Goal: Task Accomplishment & Management: Manage account settings

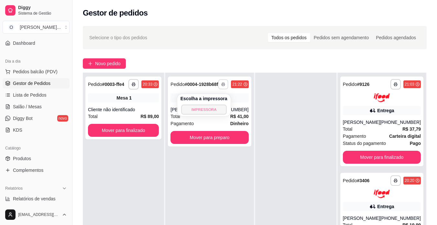
click at [215, 110] on button "IMPRESSORA" at bounding box center [203, 109] width 45 height 10
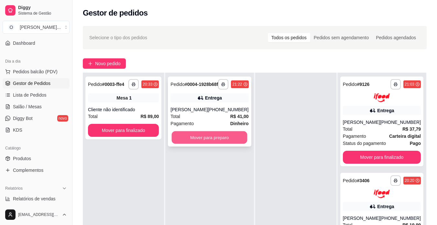
click at [220, 140] on button "Mover para preparo" at bounding box center [210, 137] width 76 height 13
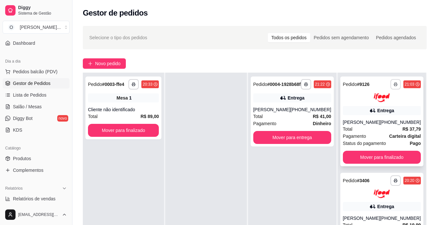
click at [394, 85] on icon "button" at bounding box center [396, 84] width 4 height 4
click at [370, 106] on button "IMPRESSORA" at bounding box center [368, 107] width 45 height 10
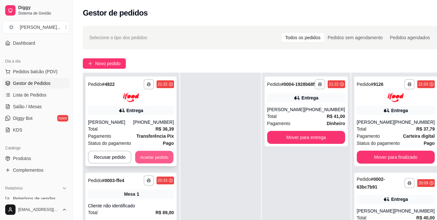
click at [156, 155] on button "Aceitar pedido" at bounding box center [154, 156] width 38 height 13
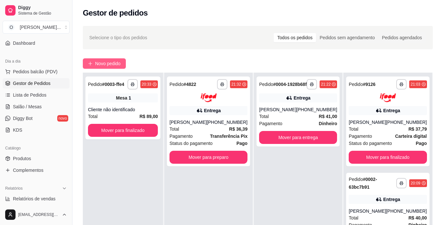
click at [113, 65] on span "Novo pedido" at bounding box center [108, 63] width 26 height 7
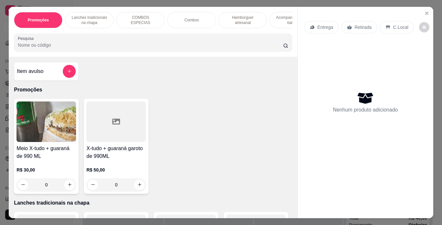
click at [199, 16] on div "Combos" at bounding box center [191, 20] width 49 height 16
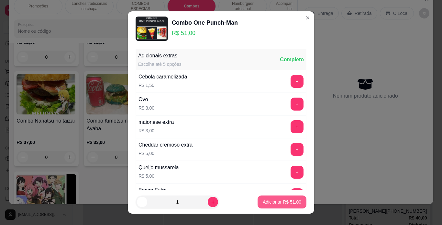
click at [273, 203] on p "Adicionar R$ 51,00" at bounding box center [282, 201] width 39 height 6
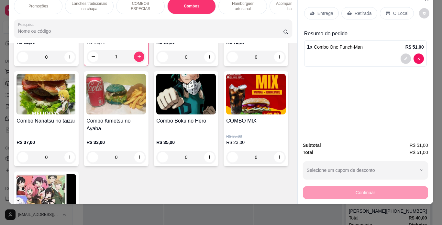
type input "1"
click at [72, 2] on p "Lanches tradicionais na chapa" at bounding box center [90, 6] width 38 height 10
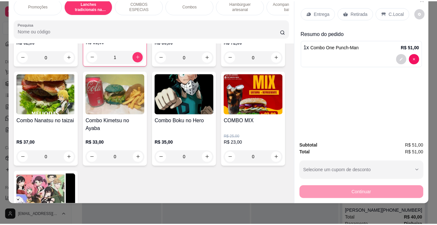
scroll to position [142, 0]
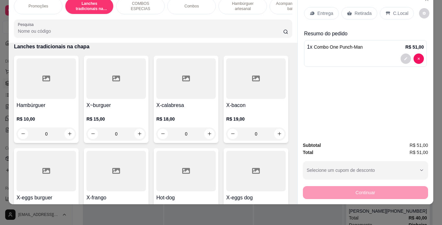
click at [209, 134] on div "0" at bounding box center [186, 133] width 60 height 13
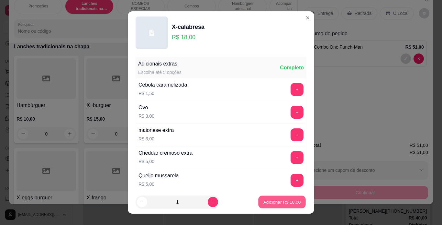
click at [285, 201] on p "Adicionar R$ 18,00" at bounding box center [282, 202] width 38 height 6
type input "1"
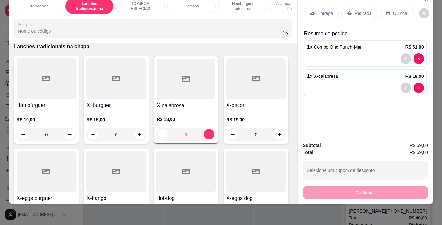
click at [399, 10] on p "C.Local" at bounding box center [400, 13] width 15 height 6
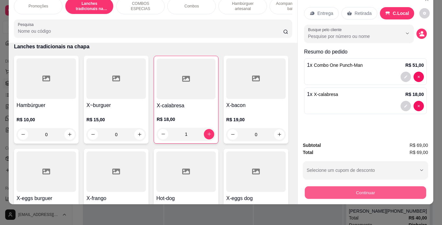
click at [323, 186] on button "Continuar" at bounding box center [365, 192] width 121 height 13
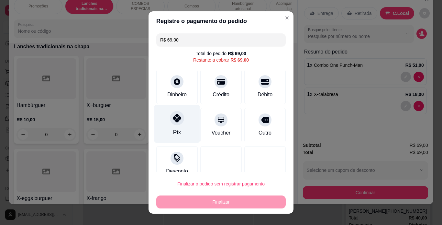
click at [173, 114] on icon at bounding box center [177, 118] width 8 height 8
type input "R$ 0,00"
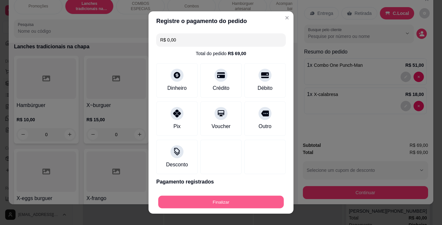
click at [231, 201] on button "Finalizar" at bounding box center [221, 201] width 126 height 13
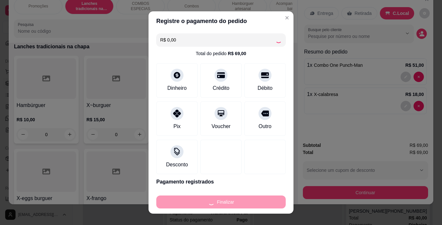
type input "0"
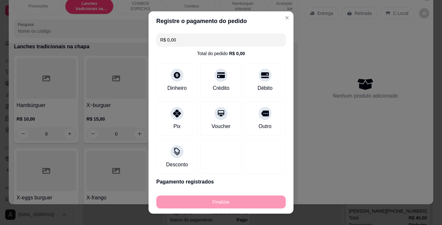
type input "-R$ 69,00"
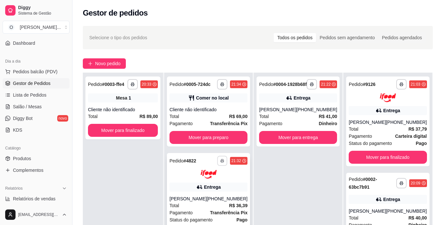
click at [220, 162] on button "button" at bounding box center [222, 160] width 10 height 10
click at [281, 173] on div "**********" at bounding box center [298, 184] width 88 height 225
click at [220, 159] on icon "button" at bounding box center [222, 161] width 4 height 4
click at [195, 182] on button "IMPRESSORA" at bounding box center [203, 183] width 45 height 10
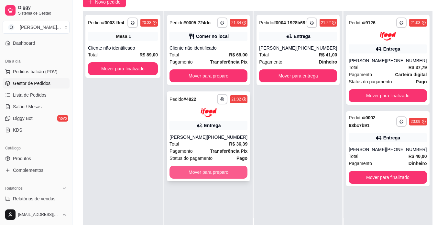
click at [225, 175] on button "Mover para preparo" at bounding box center [209, 171] width 78 height 13
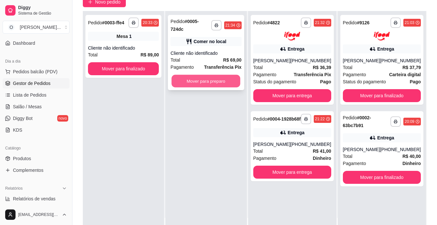
click at [214, 75] on button "Mover para preparo" at bounding box center [206, 81] width 69 height 13
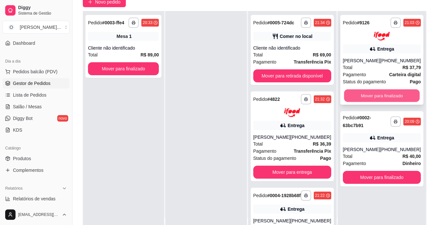
click at [382, 94] on button "Mover para finalizado" at bounding box center [382, 95] width 76 height 13
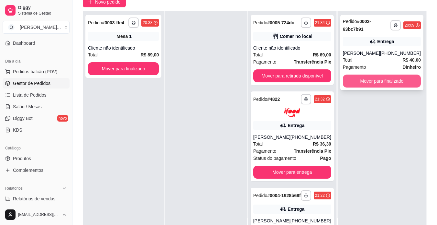
click at [383, 81] on button "Mover para finalizado" at bounding box center [382, 80] width 78 height 13
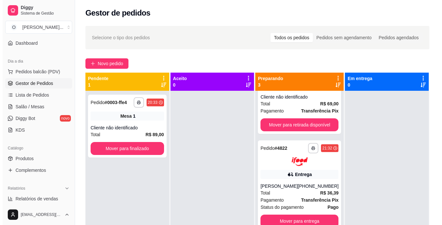
scroll to position [0, 0]
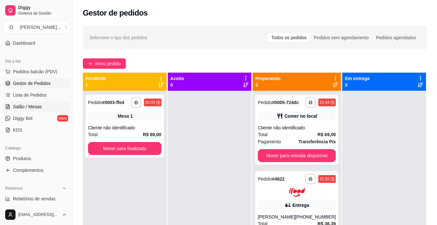
click at [21, 107] on span "Salão / Mesas" at bounding box center [27, 106] width 29 height 6
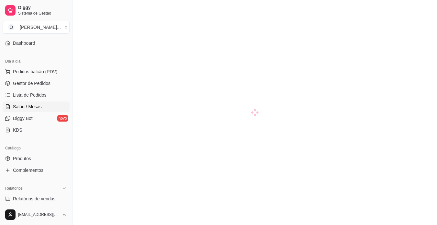
click at [30, 107] on span "Salão / Mesas" at bounding box center [27, 106] width 29 height 6
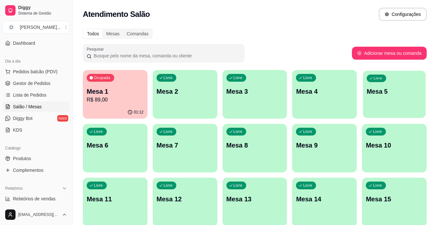
click at [380, 100] on div "Livre Mesa 5" at bounding box center [394, 90] width 63 height 39
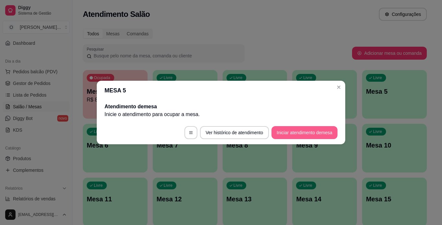
click at [274, 128] on button "Iniciar atendimento de mesa" at bounding box center [305, 132] width 66 height 13
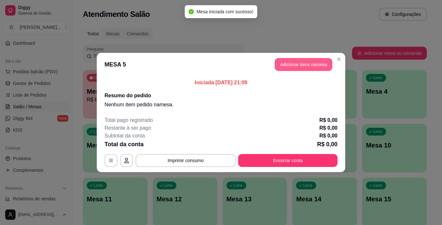
click at [293, 63] on button "Adicionar itens na mesa" at bounding box center [304, 64] width 58 height 13
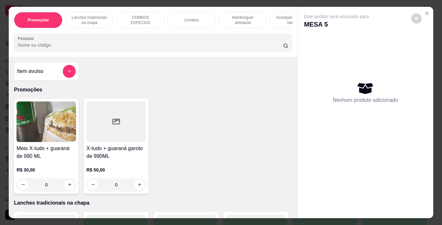
click at [78, 18] on p "Lanches tradicionais na chapa" at bounding box center [90, 20] width 38 height 10
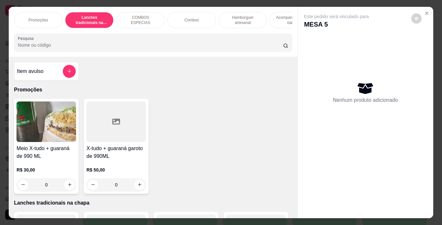
scroll to position [17, 0]
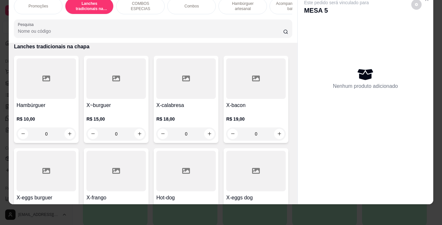
click at [67, 133] on div "0" at bounding box center [47, 133] width 60 height 13
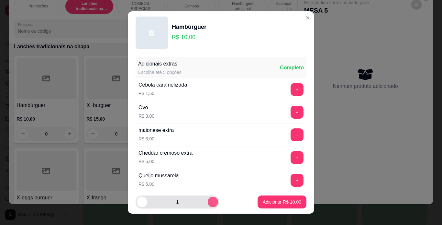
click at [211, 202] on icon "increase-product-quantity" at bounding box center [213, 202] width 4 height 4
type input "2"
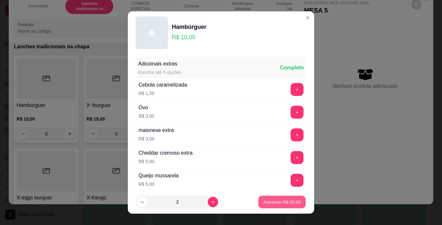
click at [266, 205] on p "Adicionar R$ 20,00" at bounding box center [282, 202] width 38 height 6
type input "2"
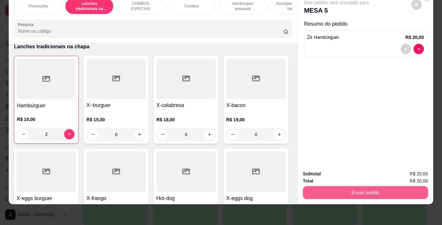
click at [352, 186] on button "Enviar pedido" at bounding box center [365, 192] width 125 height 13
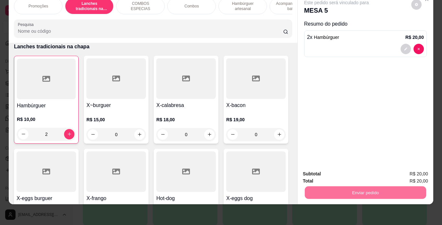
click at [351, 173] on button "Não registrar e enviar pedido" at bounding box center [343, 171] width 65 height 12
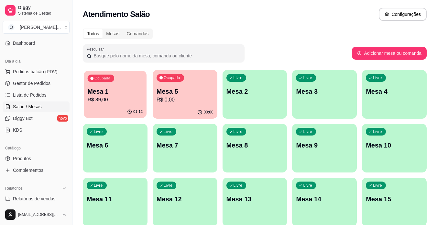
click at [115, 98] on p "R$ 89,00" at bounding box center [115, 99] width 55 height 7
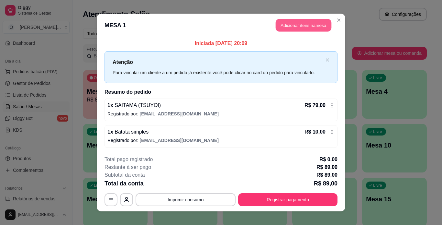
click at [288, 28] on button "Adicionar itens na mesa" at bounding box center [304, 25] width 56 height 13
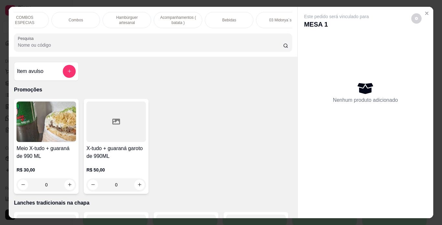
scroll to position [0, 117]
click at [226, 18] on p "Bebidas" at bounding box center [229, 19] width 14 height 5
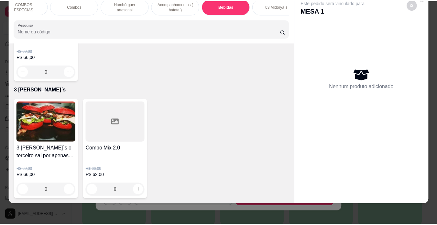
scroll to position [2060, 0]
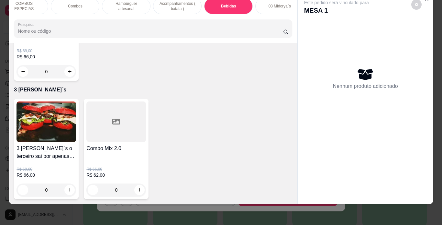
type input "1"
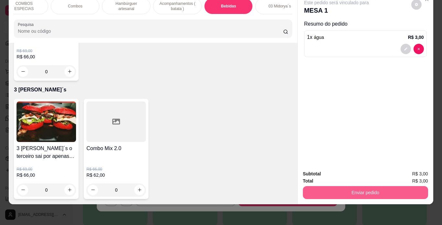
click at [331, 186] on button "Enviar pedido" at bounding box center [365, 192] width 125 height 13
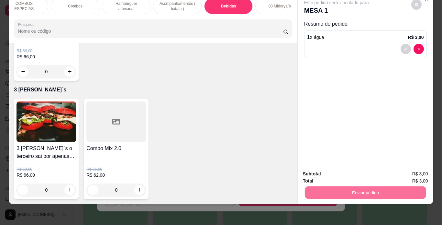
click at [339, 170] on button "Não registrar e enviar pedido" at bounding box center [343, 171] width 67 height 12
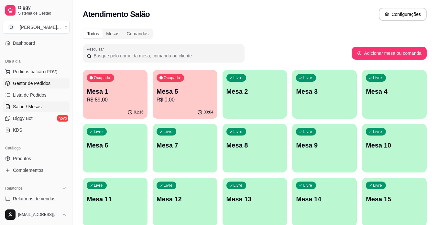
click at [37, 88] on link "Gestor de Pedidos" at bounding box center [36, 83] width 67 height 10
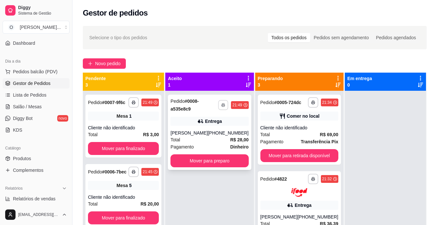
click at [222, 106] on icon "button" at bounding box center [224, 105] width 4 height 4
click at [206, 127] on button "IMPRESSORA" at bounding box center [201, 127] width 47 height 10
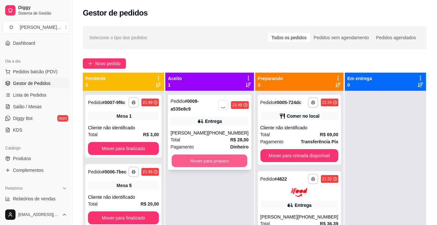
click at [213, 160] on button "Mover para preparo" at bounding box center [210, 160] width 76 height 13
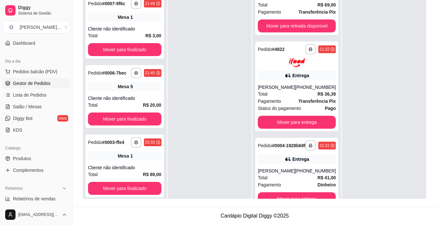
scroll to position [129, 0]
click at [305, 144] on button "button" at bounding box center [310, 145] width 10 height 10
click at [286, 163] on button "IMPRESSORA" at bounding box center [284, 165] width 45 height 10
click at [35, 104] on span "Salão / Mesas" at bounding box center [27, 106] width 29 height 6
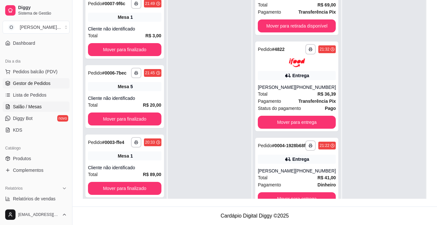
click at [35, 104] on span "Salão / Mesas" at bounding box center [27, 106] width 29 height 6
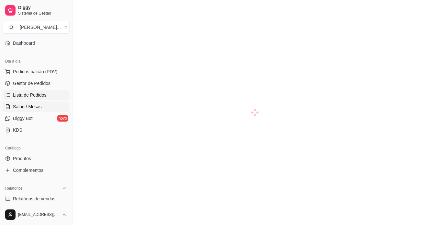
click at [47, 92] on link "Lista de Pedidos" at bounding box center [36, 95] width 67 height 10
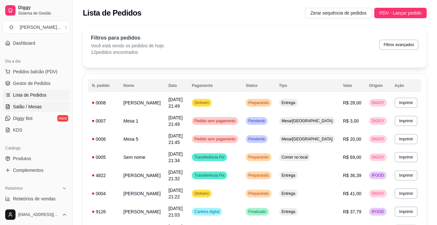
click at [39, 107] on span "Salão / Mesas" at bounding box center [27, 106] width 29 height 6
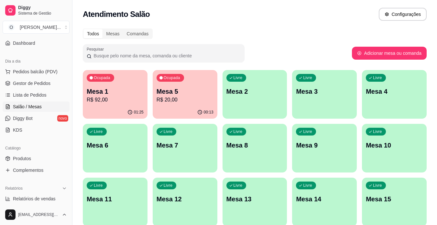
click at [133, 94] on p "Mesa 1" at bounding box center [115, 91] width 57 height 9
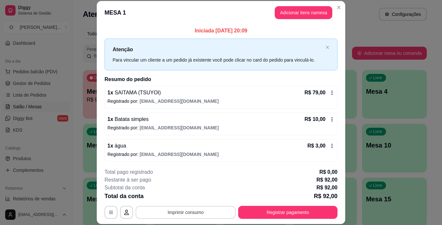
click at [188, 207] on button "Imprimir consumo" at bounding box center [186, 211] width 100 height 13
click at [186, 201] on button "IMPRESSORA" at bounding box center [184, 197] width 45 height 10
click at [183, 212] on button "Imprimir consumo" at bounding box center [185, 211] width 97 height 13
click at [183, 194] on button "IMPRESSORA" at bounding box center [184, 197] width 45 height 10
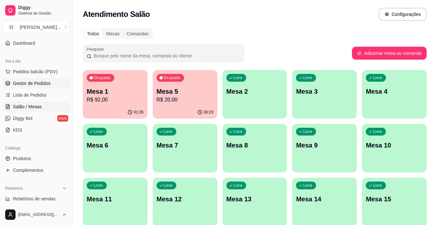
click at [52, 83] on link "Gestor de Pedidos" at bounding box center [36, 83] width 67 height 10
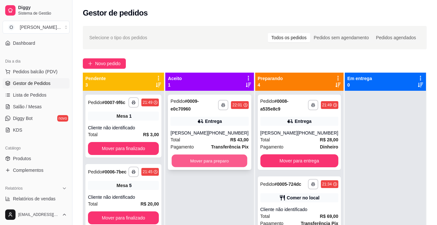
click at [236, 156] on button "Mover para preparo" at bounding box center [210, 160] width 76 height 13
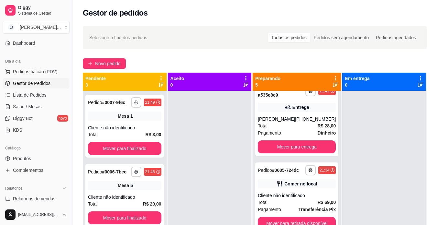
scroll to position [95, 0]
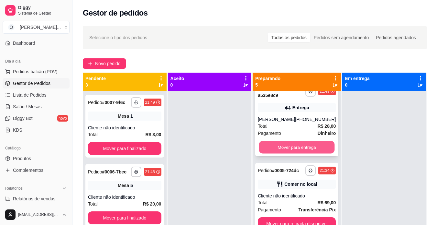
click at [282, 147] on button "Mover para entrega" at bounding box center [297, 147] width 76 height 13
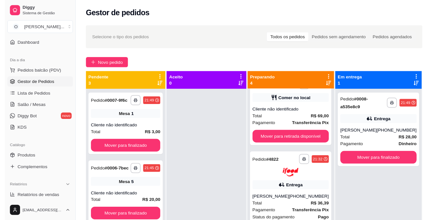
scroll to position [129, 0]
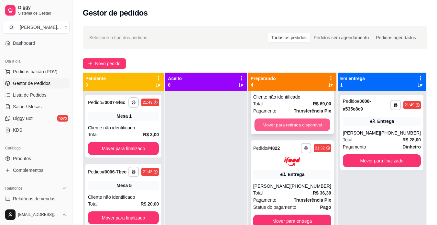
click at [285, 118] on button "Mover para retirada disponível" at bounding box center [292, 124] width 76 height 13
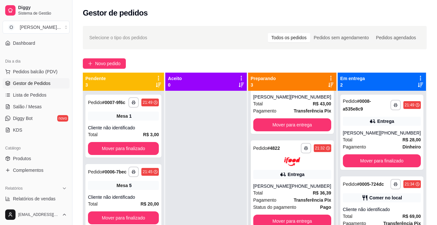
scroll to position [48, 0]
click at [285, 218] on button "Mover para entrega" at bounding box center [292, 220] width 76 height 13
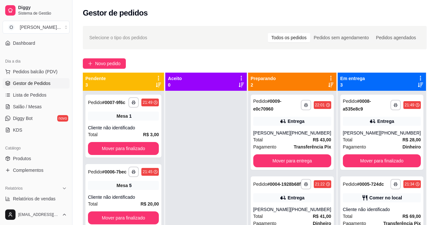
scroll to position [18, 0]
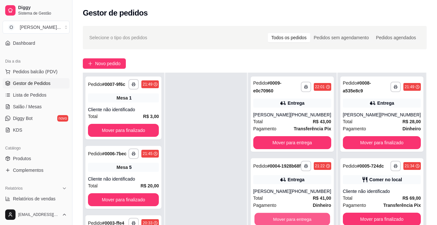
click at [285, 218] on button "Mover para entrega" at bounding box center [292, 219] width 76 height 13
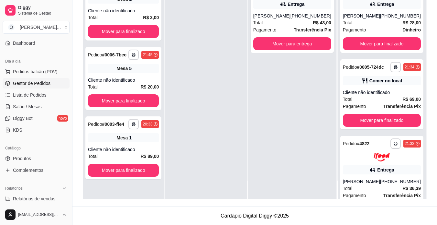
scroll to position [0, 0]
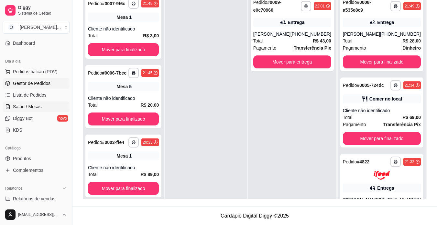
click at [39, 105] on span "Salão / Mesas" at bounding box center [27, 106] width 29 height 6
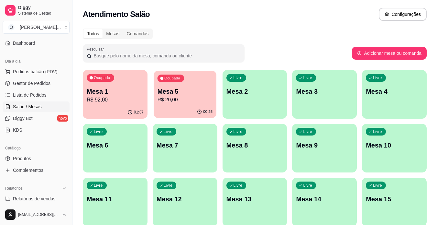
click at [188, 88] on p "Mesa 5" at bounding box center [184, 91] width 55 height 9
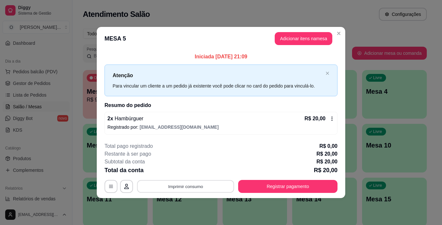
click at [187, 183] on button "Imprimir consumo" at bounding box center [185, 186] width 97 height 13
click at [343, 223] on div "**********" at bounding box center [221, 112] width 442 height 225
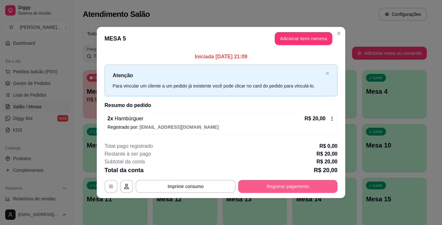
click at [291, 185] on button "Registrar pagamento" at bounding box center [287, 186] width 99 height 13
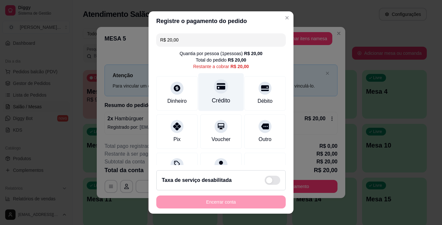
click at [223, 97] on div "Crédito" at bounding box center [221, 100] width 18 height 8
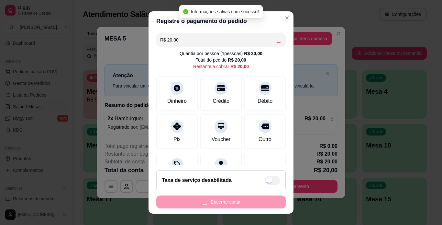
type input "R$ 0,00"
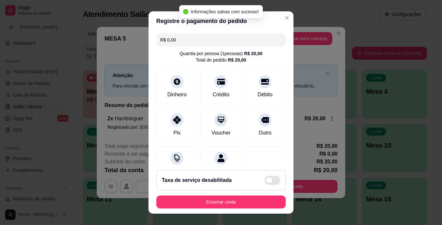
click at [241, 195] on footer "Taxa de serviço desabilitada Encerrar conta" at bounding box center [221, 189] width 145 height 49
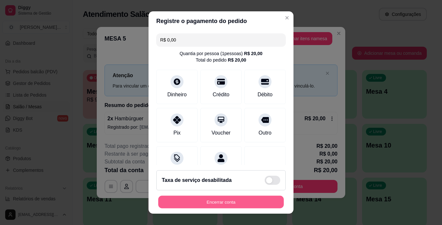
click at [239, 200] on button "Encerrar conta" at bounding box center [221, 201] width 126 height 13
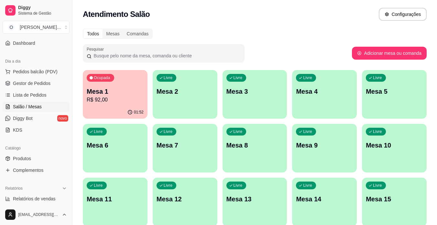
click at [13, 81] on span "Gestor de Pedidos" at bounding box center [32, 83] width 38 height 6
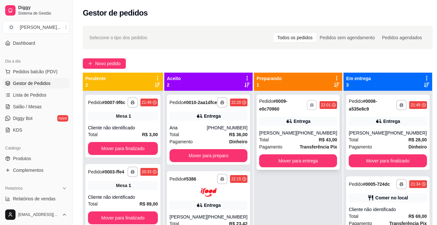
click at [310, 104] on icon "button" at bounding box center [312, 105] width 4 height 4
click at [298, 125] on button "IMPRESSORA" at bounding box center [288, 127] width 45 height 10
click at [295, 158] on button "Mover para entrega" at bounding box center [298, 160] width 78 height 13
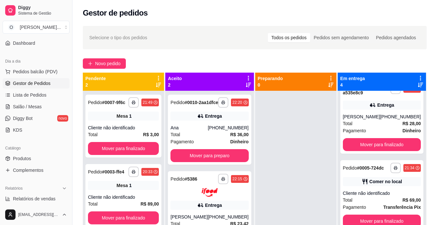
scroll to position [106, 0]
click at [370, 139] on button "Mover para finalizado" at bounding box center [382, 144] width 76 height 13
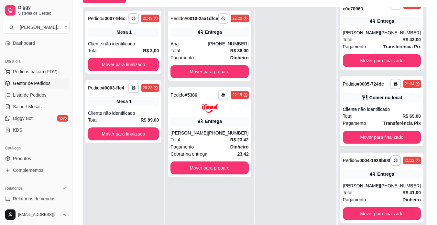
scroll to position [66, 0]
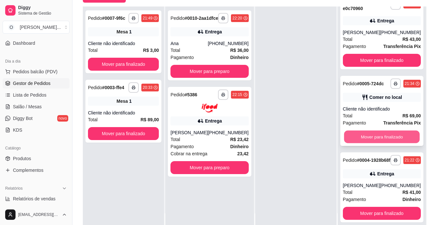
click at [372, 130] on button "Mover para finalizado" at bounding box center [382, 136] width 76 height 13
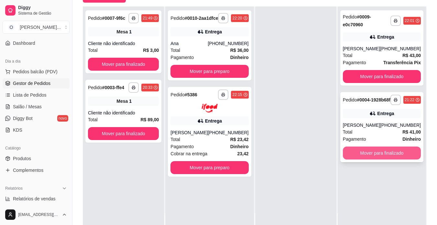
click at [371, 159] on button "Mover para finalizado" at bounding box center [382, 152] width 78 height 13
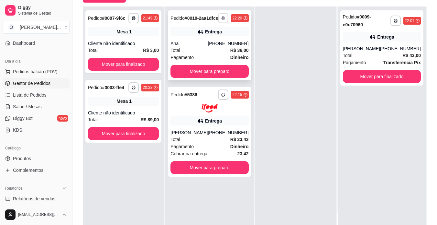
click at [224, 23] on button "button" at bounding box center [223, 18] width 10 height 10
click at [213, 41] on button "IMPRESSORA" at bounding box center [204, 43] width 47 height 10
click at [222, 96] on rect "button" at bounding box center [223, 95] width 2 height 1
click at [209, 124] on button "IMPRESSORA" at bounding box center [203, 122] width 45 height 10
click at [231, 78] on button "Mover para preparo" at bounding box center [210, 71] width 76 height 13
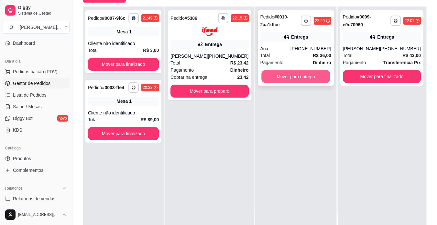
click at [264, 78] on button "Mover para entrega" at bounding box center [295, 76] width 69 height 13
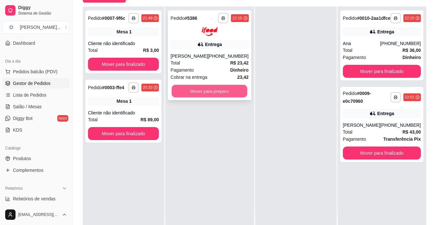
click at [238, 90] on button "Mover para preparo" at bounding box center [210, 90] width 76 height 13
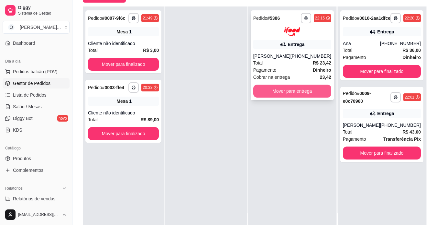
click at [300, 89] on button "Mover para entrega" at bounding box center [292, 90] width 78 height 13
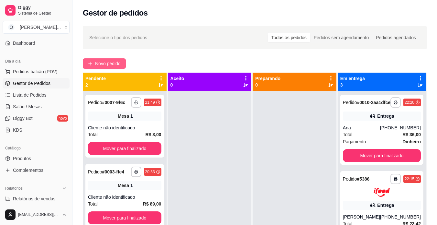
click at [106, 61] on span "Novo pedido" at bounding box center [108, 63] width 26 height 7
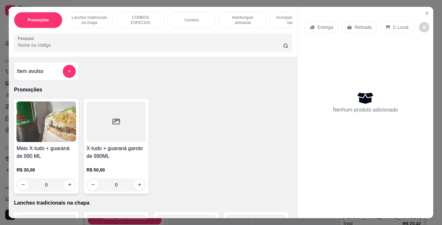
click at [317, 27] on p "Entrega" at bounding box center [325, 27] width 16 height 6
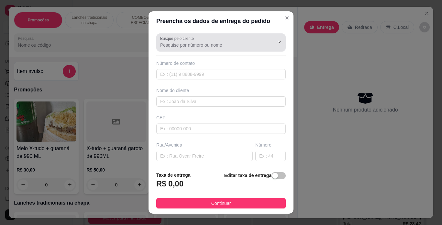
click at [238, 49] on div at bounding box center [221, 42] width 122 height 13
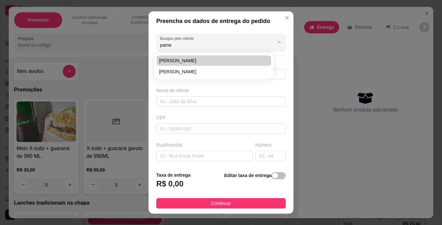
click at [207, 63] on span "[PERSON_NAME]" at bounding box center [210, 60] width 103 height 6
type input "[PERSON_NAME]"
type input "91998007170"
type input "[PERSON_NAME]"
type input "rua 12A quadra 65"
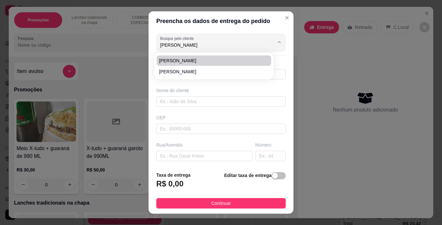
type input "12"
type input "[GEOGRAPHIC_DATA]"
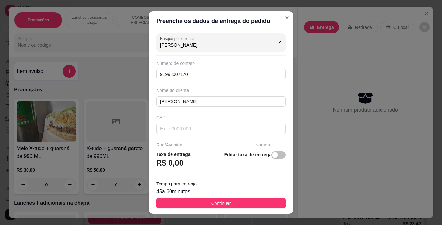
scroll to position [9, 0]
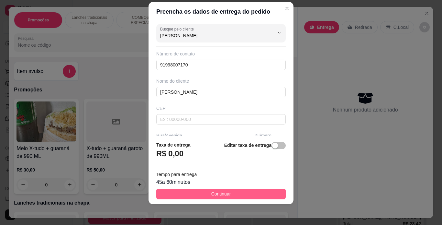
type input "[PERSON_NAME]"
click at [230, 191] on button "Continuar" at bounding box center [220, 193] width 129 height 10
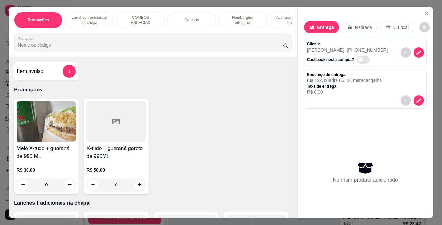
click at [242, 15] on p "Hambúrguer artesanal" at bounding box center [243, 20] width 38 height 10
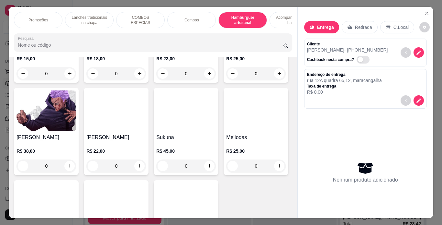
scroll to position [17, 0]
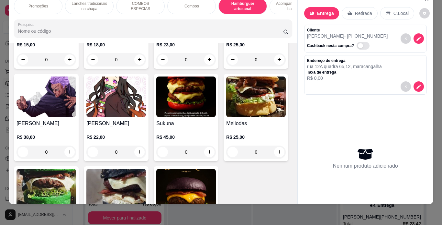
click at [138, 66] on div "0" at bounding box center [116, 59] width 60 height 13
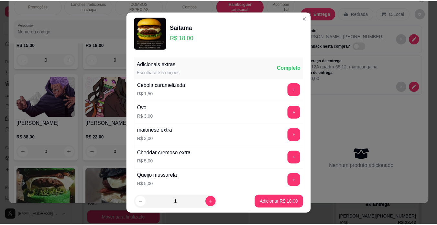
scroll to position [140, 0]
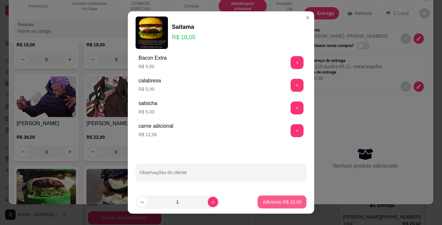
click at [267, 201] on p "Adicionar R$ 18,00" at bounding box center [282, 201] width 39 height 6
type input "1"
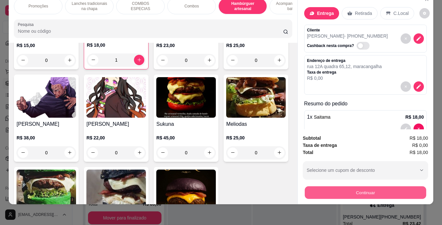
click at [308, 186] on button "Continuar" at bounding box center [365, 192] width 121 height 13
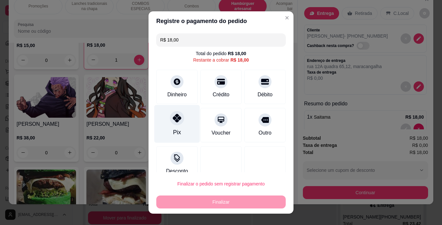
click at [169, 126] on div "Pix" at bounding box center [177, 124] width 46 height 38
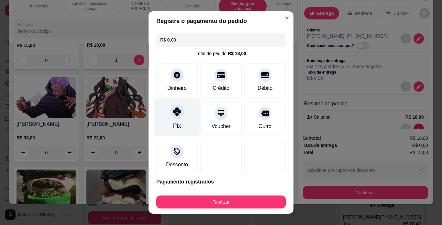
type input "R$ 0,00"
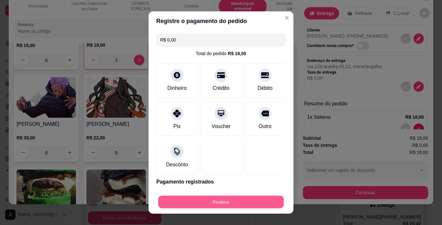
click at [227, 203] on button "Finalizar" at bounding box center [221, 201] width 126 height 13
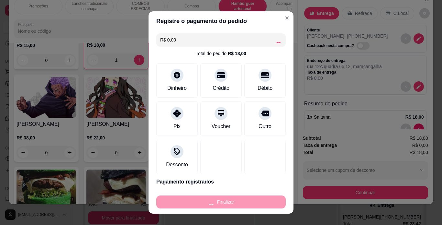
type input "0"
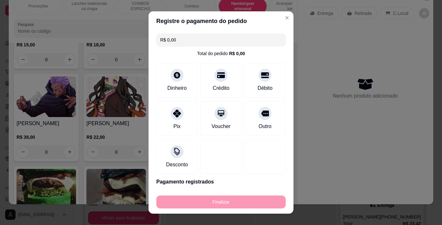
type input "-R$ 18,00"
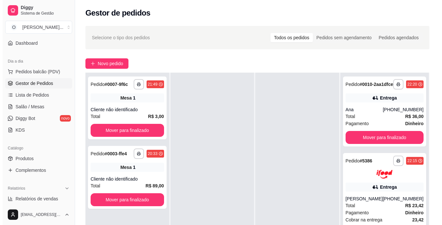
scroll to position [0, 0]
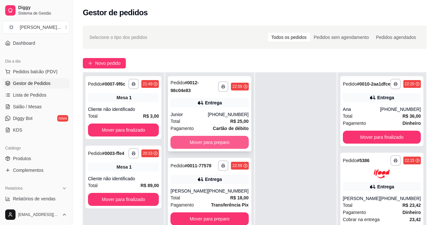
click at [221, 145] on button "Mover para preparo" at bounding box center [210, 142] width 78 height 13
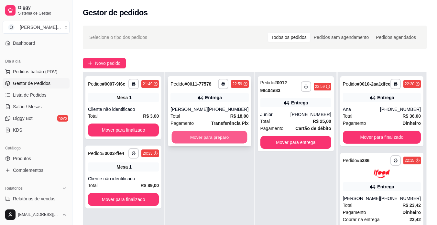
click at [225, 135] on button "Mover para preparo" at bounding box center [210, 137] width 76 height 13
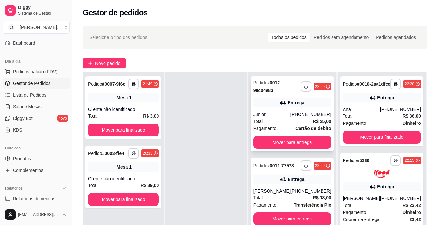
click at [308, 113] on div "[PHONE_NUMBER]" at bounding box center [311, 114] width 41 height 6
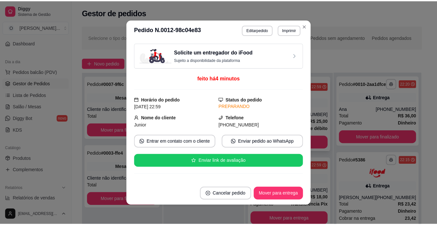
scroll to position [1, 0]
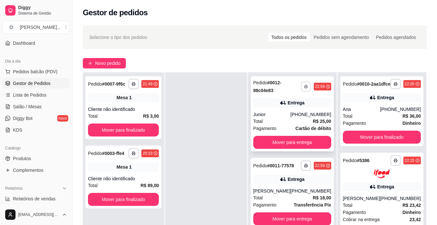
click at [305, 87] on icon "button" at bounding box center [306, 86] width 3 height 1
click at [302, 105] on button "IMPRESSORA" at bounding box center [288, 109] width 45 height 10
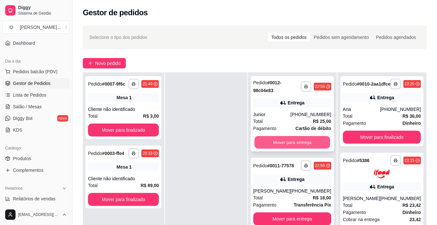
click at [308, 139] on button "Mover para entrega" at bounding box center [292, 142] width 76 height 13
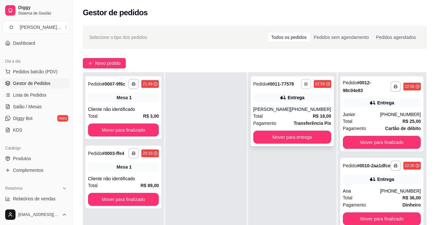
click at [306, 86] on button "button" at bounding box center [306, 84] width 10 height 10
click at [301, 106] on button "IMPRESSORA" at bounding box center [288, 106] width 45 height 10
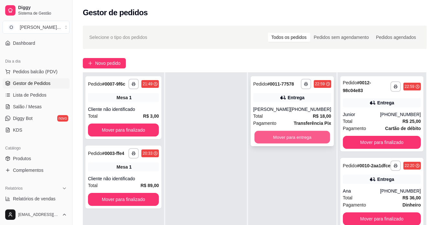
click at [316, 135] on button "Mover para entrega" at bounding box center [292, 137] width 76 height 13
